Goal: Information Seeking & Learning: Learn about a topic

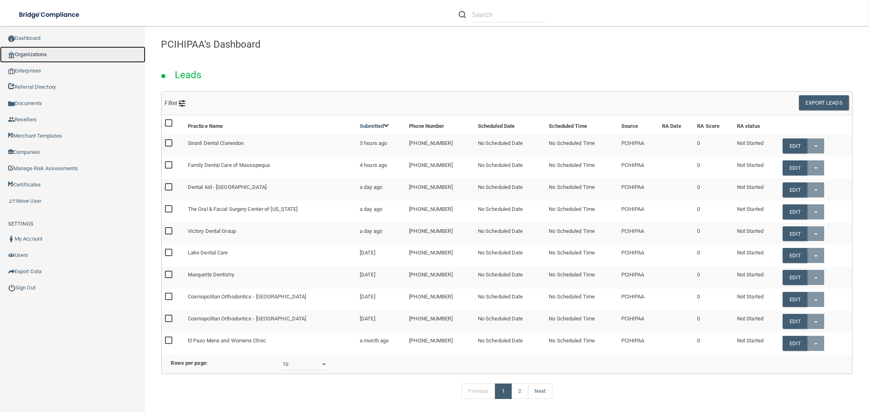
click at [59, 54] on link "Organizations" at bounding box center [72, 54] width 145 height 16
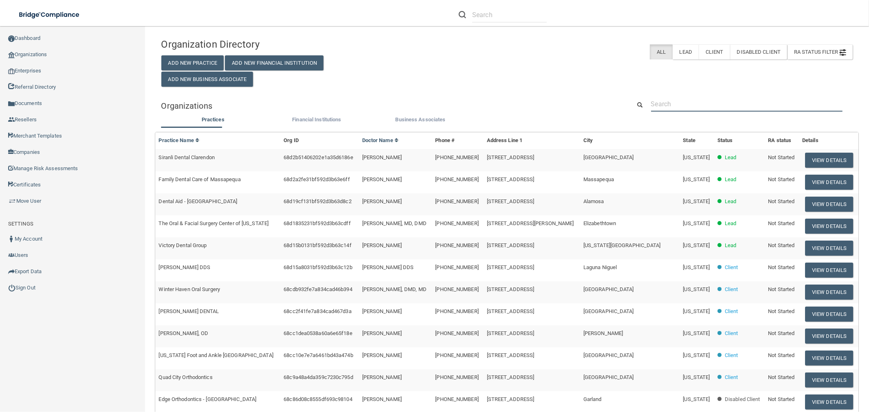
click at [730, 102] on input "text" at bounding box center [746, 104] width 191 height 15
paste input "LSG IMAGING"
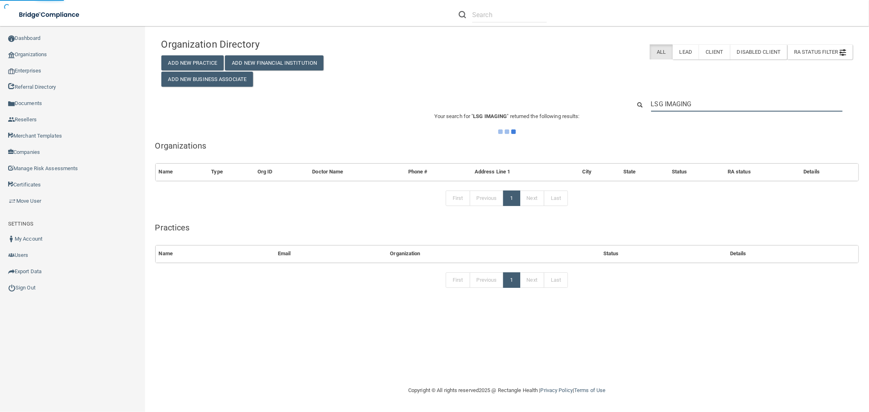
type input "LSG IMAGING"
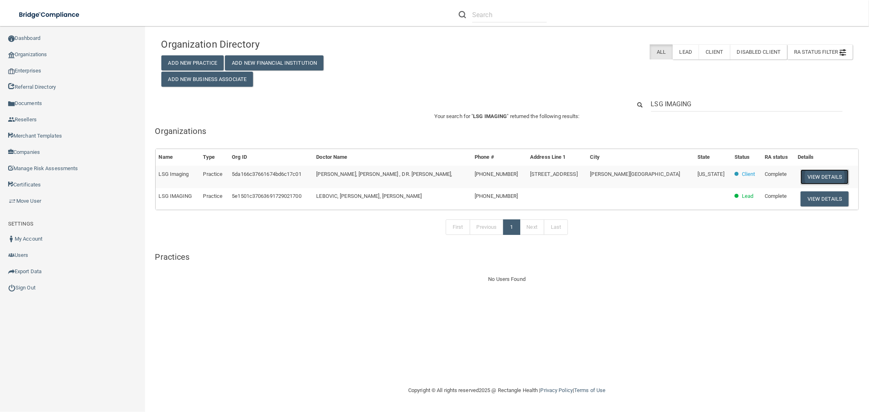
click at [830, 173] on button "View Details" at bounding box center [825, 176] width 48 height 15
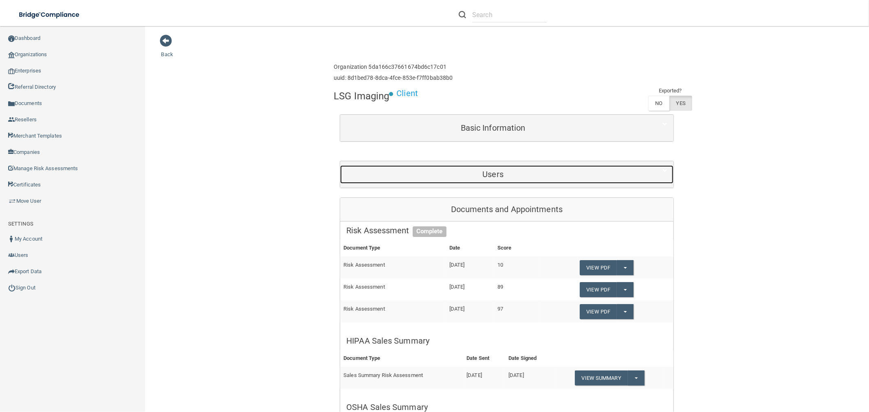
click at [539, 169] on div "Users" at bounding box center [493, 174] width 306 height 18
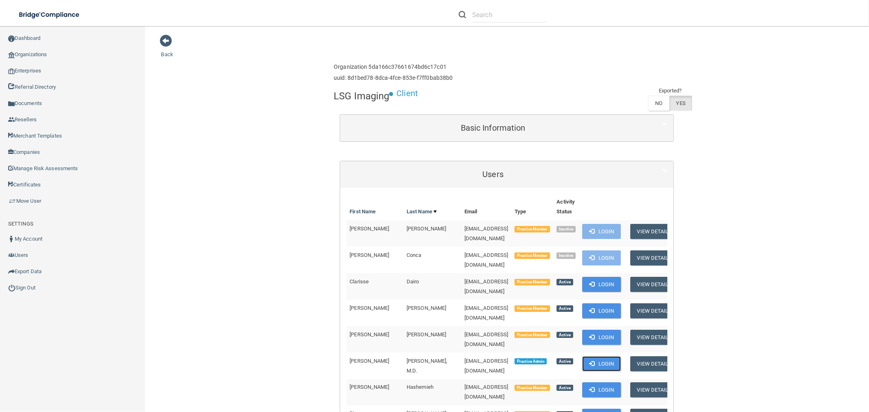
click at [589, 357] on button "Login" at bounding box center [601, 364] width 39 height 15
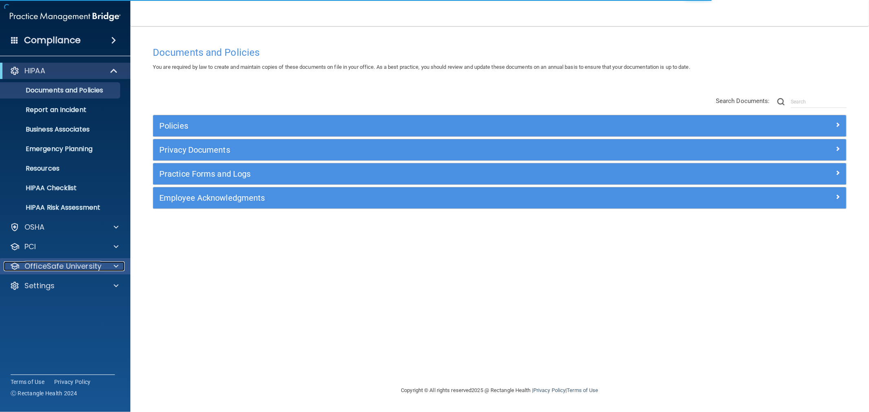
click at [58, 265] on p "OfficeSafe University" at bounding box center [62, 267] width 77 height 10
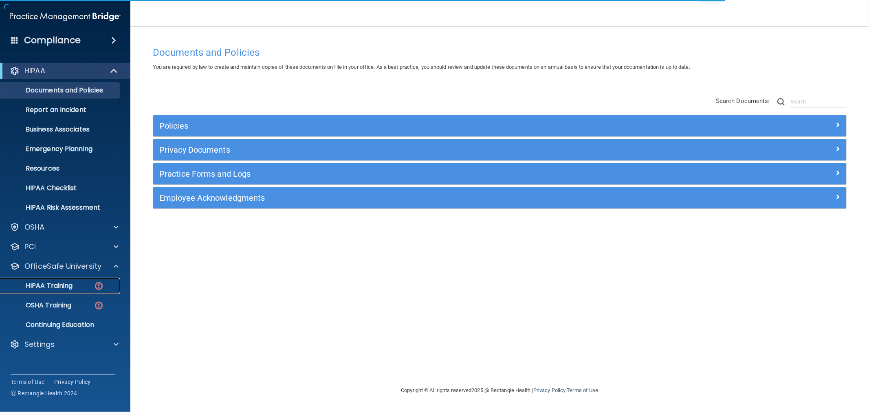
click at [62, 286] on p "HIPAA Training" at bounding box center [38, 286] width 67 height 8
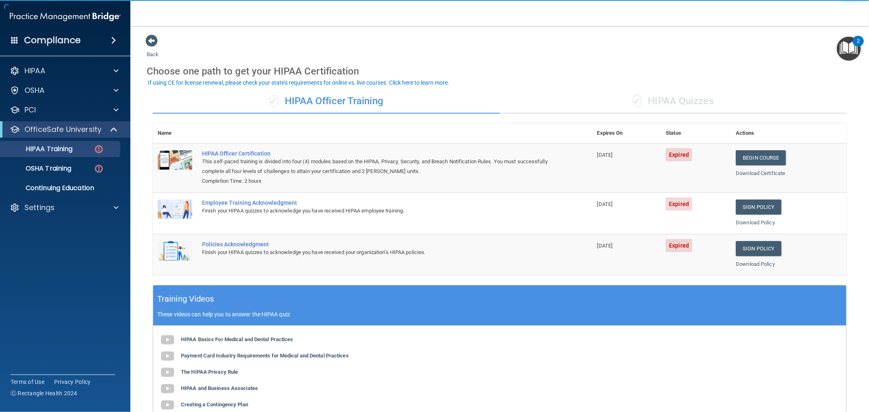
click at [671, 99] on div "✓ HIPAA Quizzes" at bounding box center [673, 101] width 347 height 24
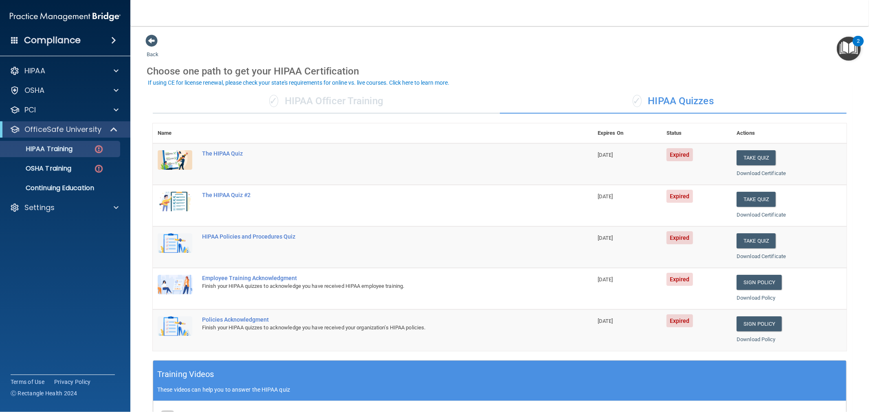
click at [312, 101] on div "✓ HIPAA Officer Training" at bounding box center [326, 101] width 347 height 24
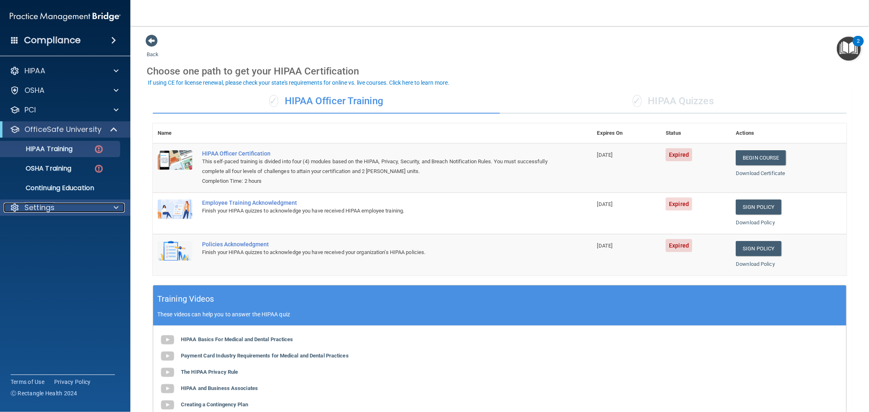
click at [51, 203] on p "Settings" at bounding box center [39, 208] width 30 height 10
click at [45, 288] on p "Sign Out" at bounding box center [60, 286] width 111 height 8
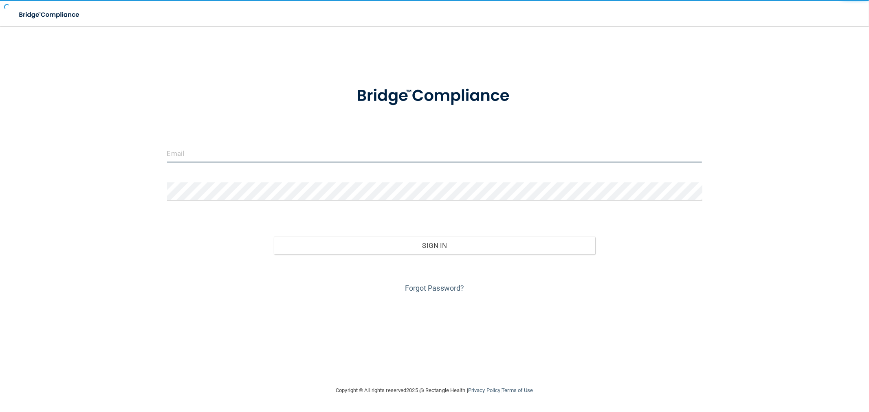
type input "[EMAIL_ADDRESS][DOMAIN_NAME]"
